Goal: Transaction & Acquisition: Book appointment/travel/reservation

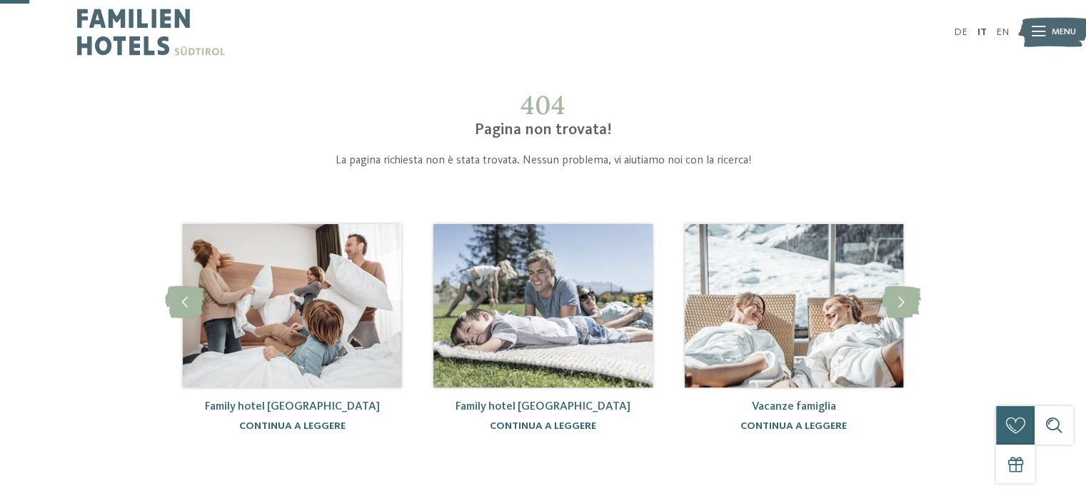
scroll to position [143, 0]
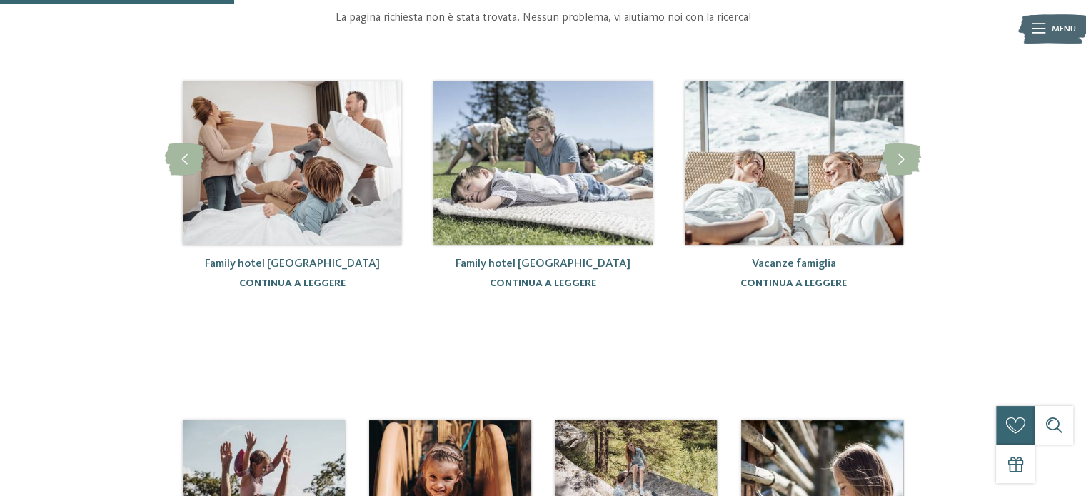
click at [788, 262] on link "Vacanze famiglia" at bounding box center [794, 263] width 84 height 11
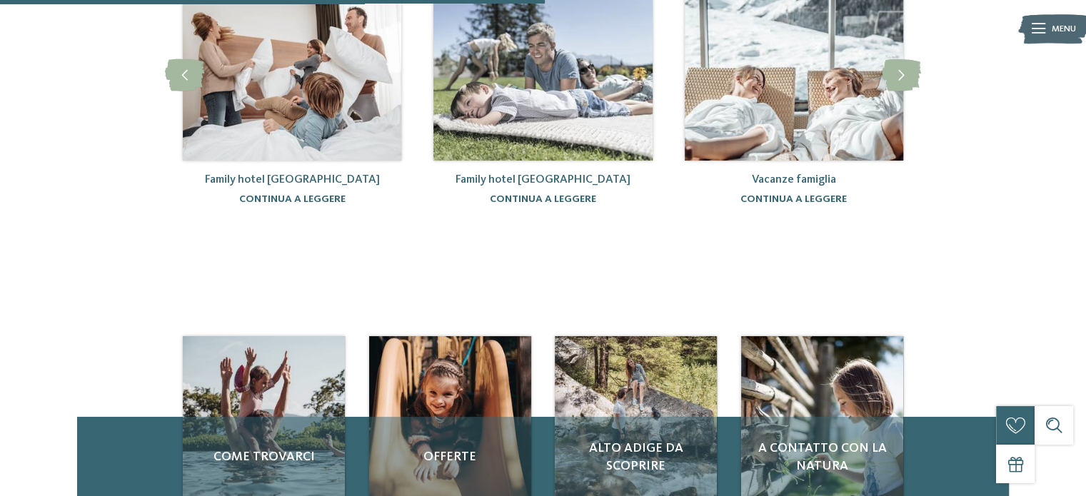
scroll to position [357, 0]
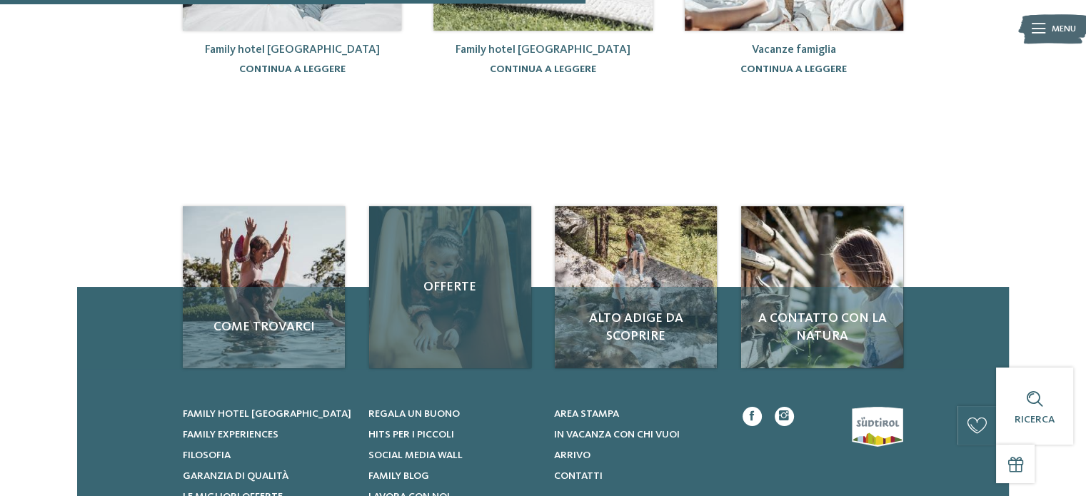
click at [440, 278] on span "Offerte" at bounding box center [450, 287] width 136 height 18
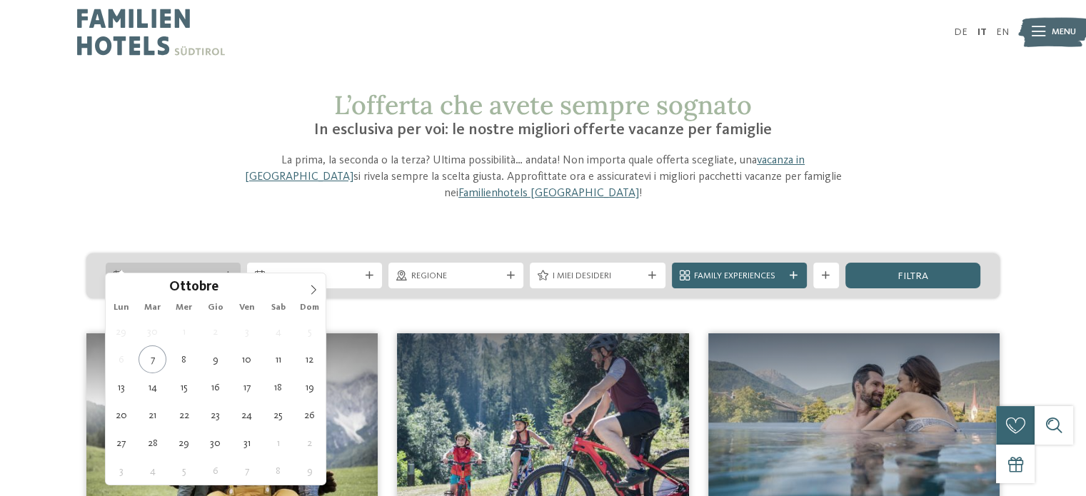
click at [167, 266] on div "Arrivo" at bounding box center [173, 276] width 135 height 26
click at [310, 288] on icon at bounding box center [313, 290] width 10 height 10
type input "****"
click at [310, 288] on icon at bounding box center [313, 290] width 10 height 10
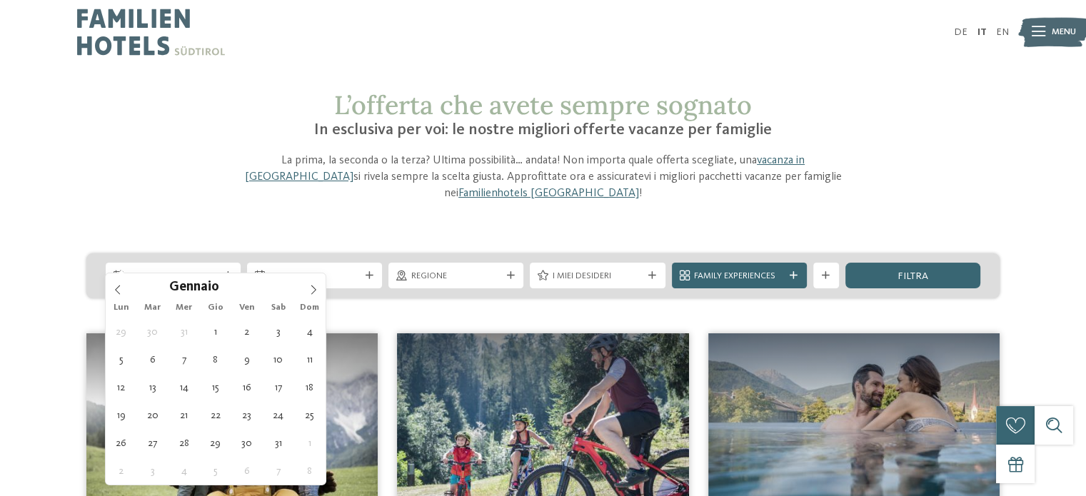
type div "[DATE]"
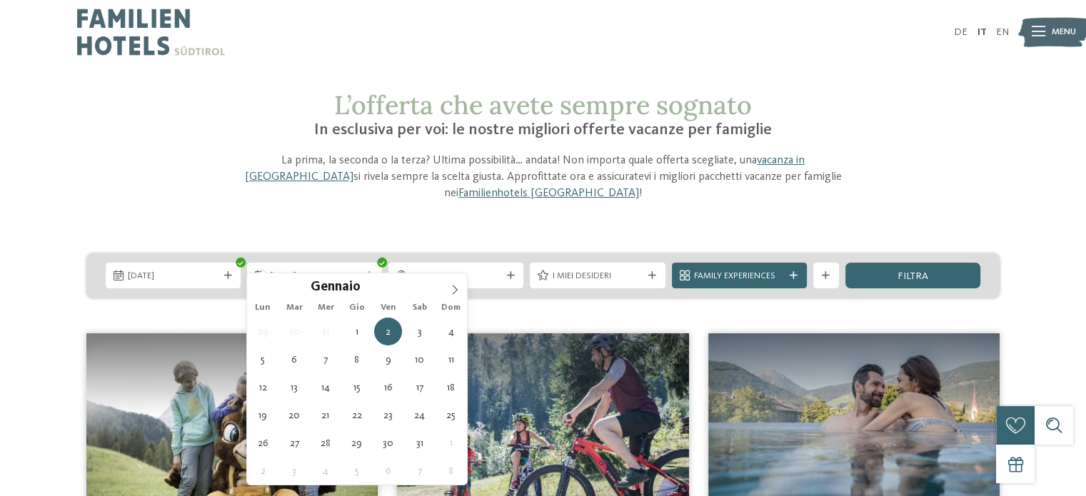
type input "****"
type div "[DATE]"
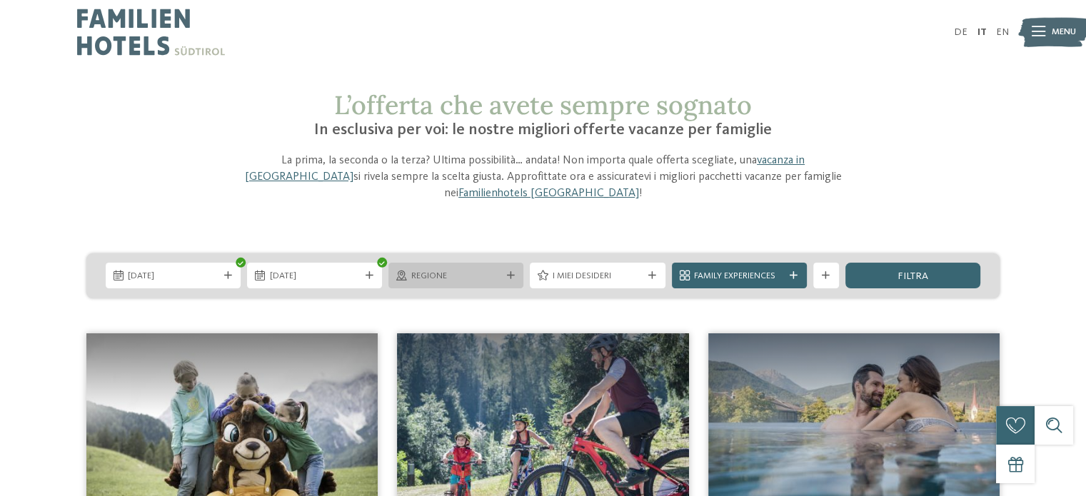
click at [449, 270] on span "Regione" at bounding box center [456, 276] width 90 height 13
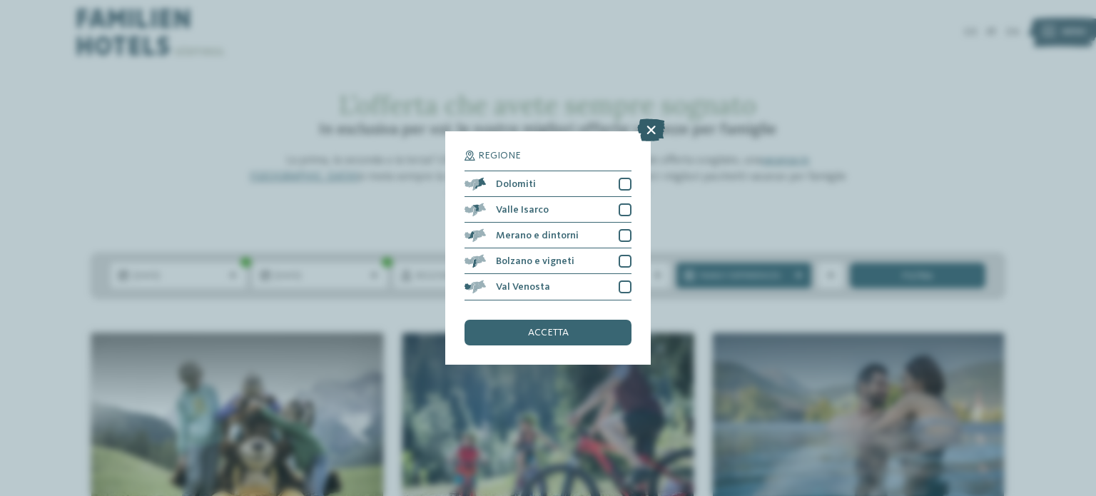
click at [650, 131] on icon at bounding box center [651, 130] width 28 height 23
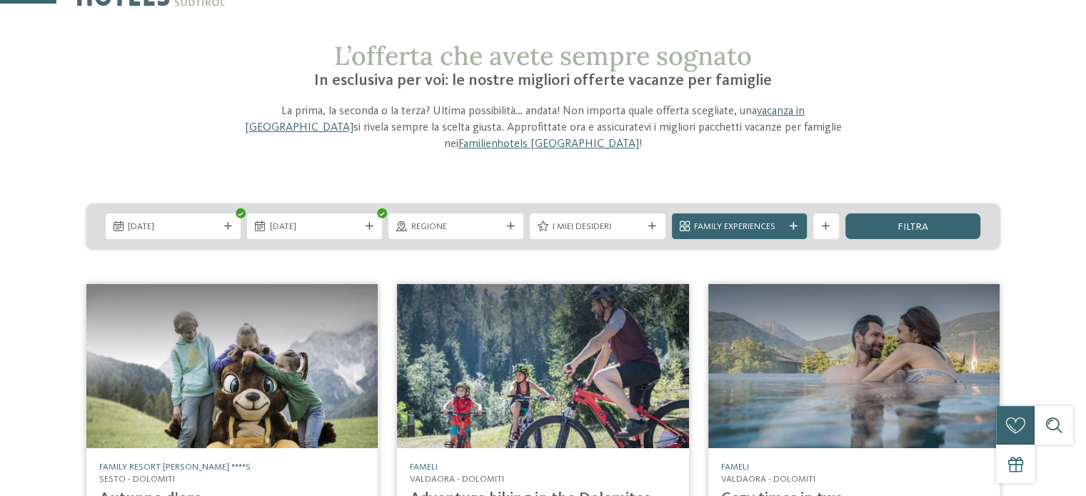
scroll to position [71, 0]
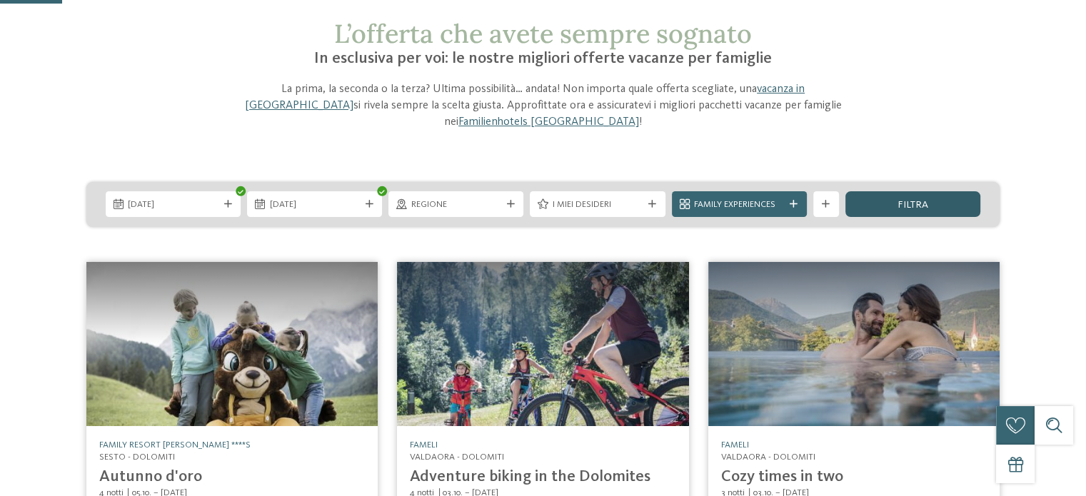
click at [899, 200] on span "filtra" at bounding box center [912, 205] width 31 height 10
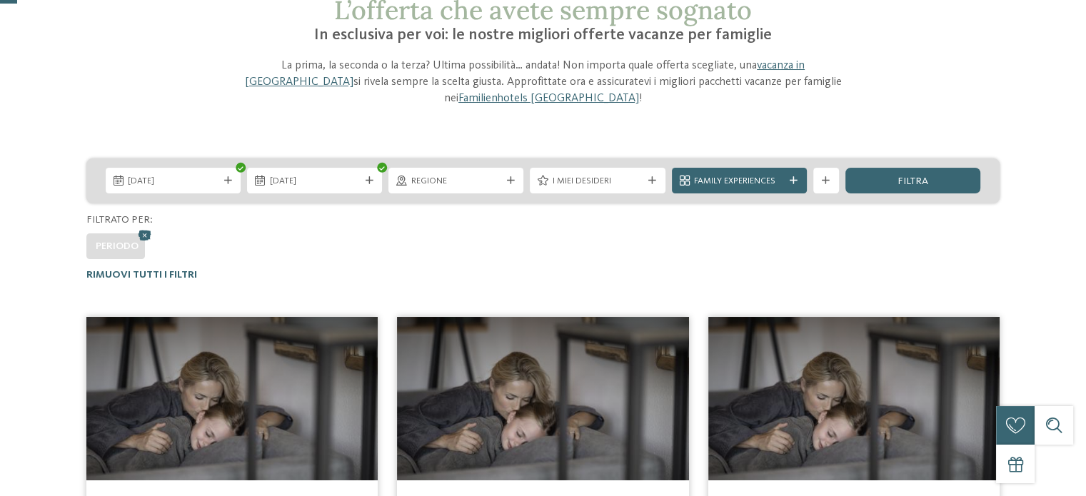
scroll to position [21, 0]
